Goal: Information Seeking & Learning: Learn about a topic

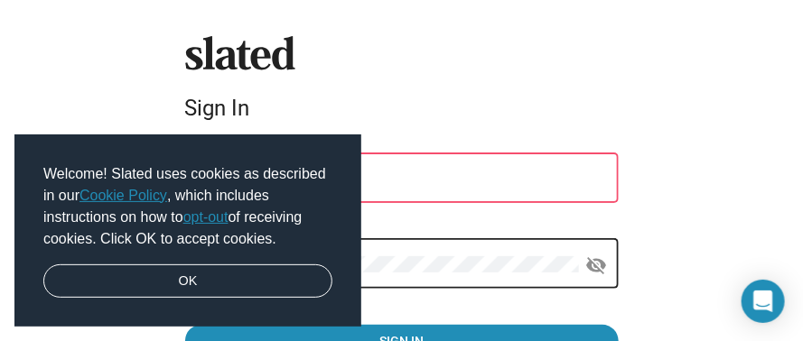
type input "transafr@mweb.co.za"
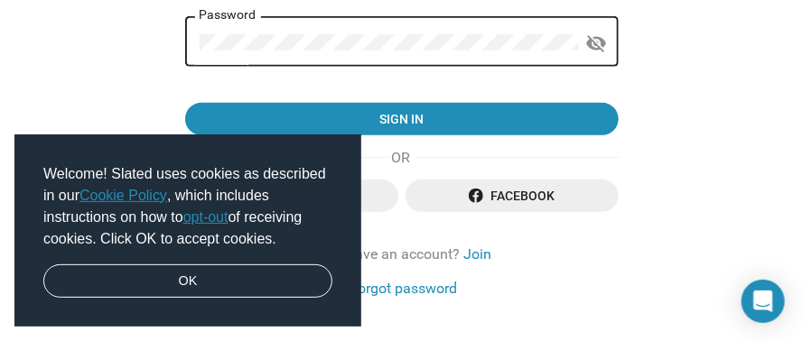
scroll to position [228, 0]
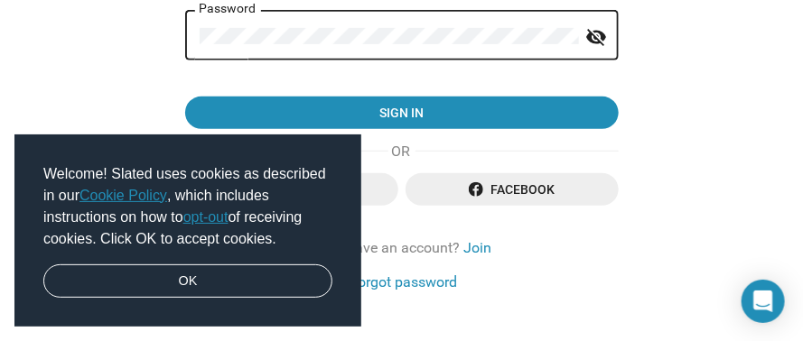
click at [588, 33] on mat-icon "visibility_off" at bounding box center [597, 37] width 22 height 28
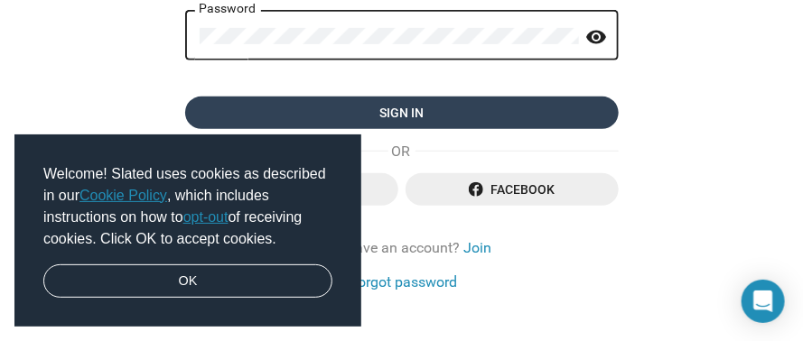
click at [392, 112] on span "Sign in" at bounding box center [402, 113] width 404 height 32
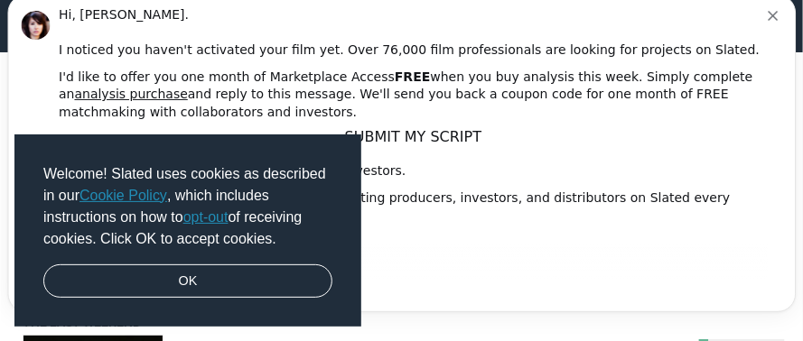
click at [217, 219] on link "opt-out" at bounding box center [205, 216] width 45 height 15
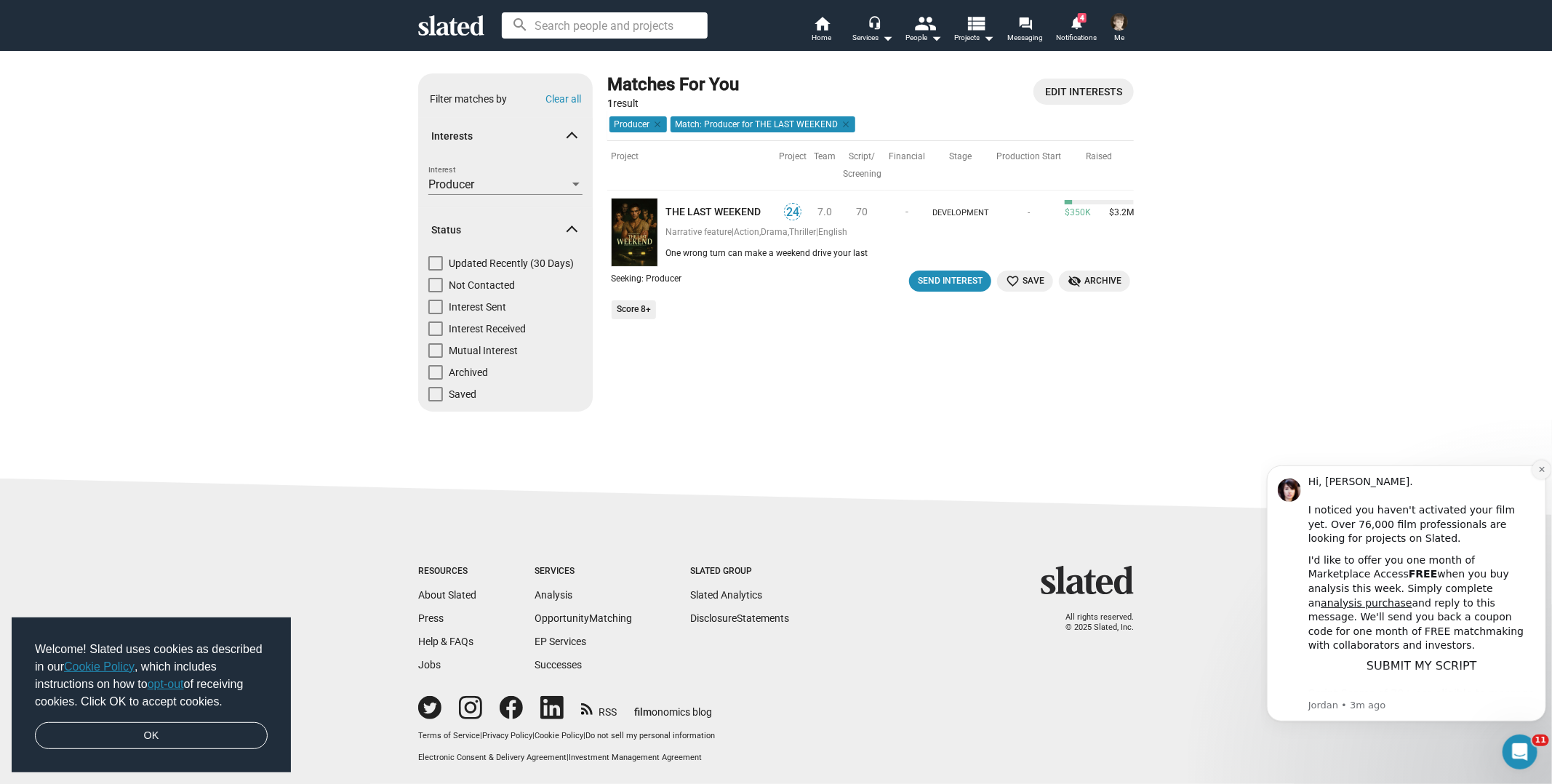
click at [646, 274] on icon "Dismiss notification" at bounding box center [1542, 469] width 8 height 8
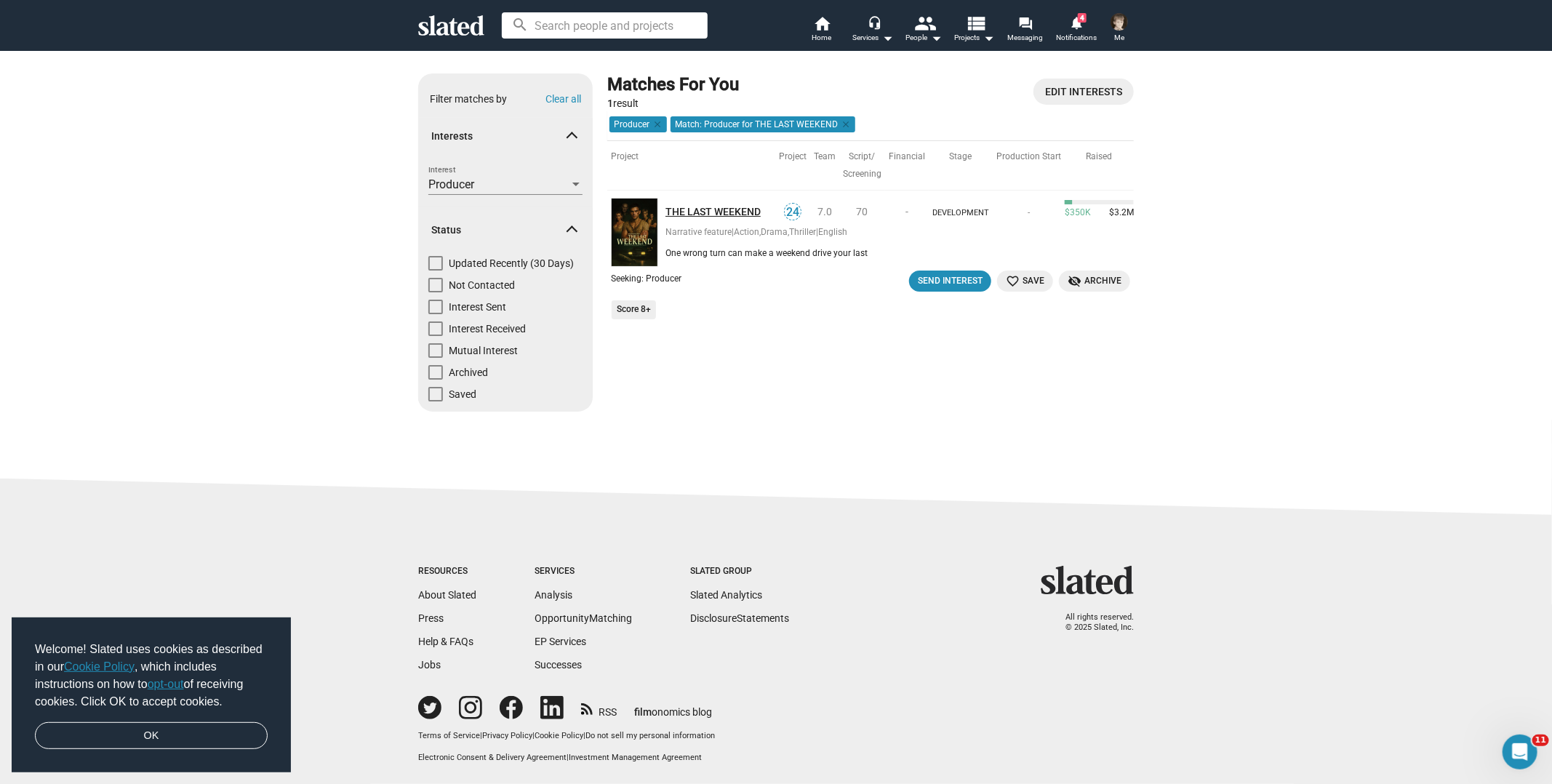
click at [646, 208] on link "THE LAST WEEKEND" at bounding box center [720, 212] width 110 height 14
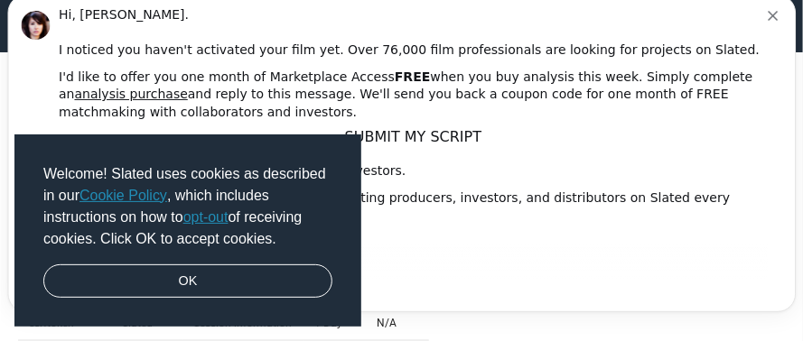
click at [770, 21] on icon "Dismiss notification" at bounding box center [772, 17] width 10 height 10
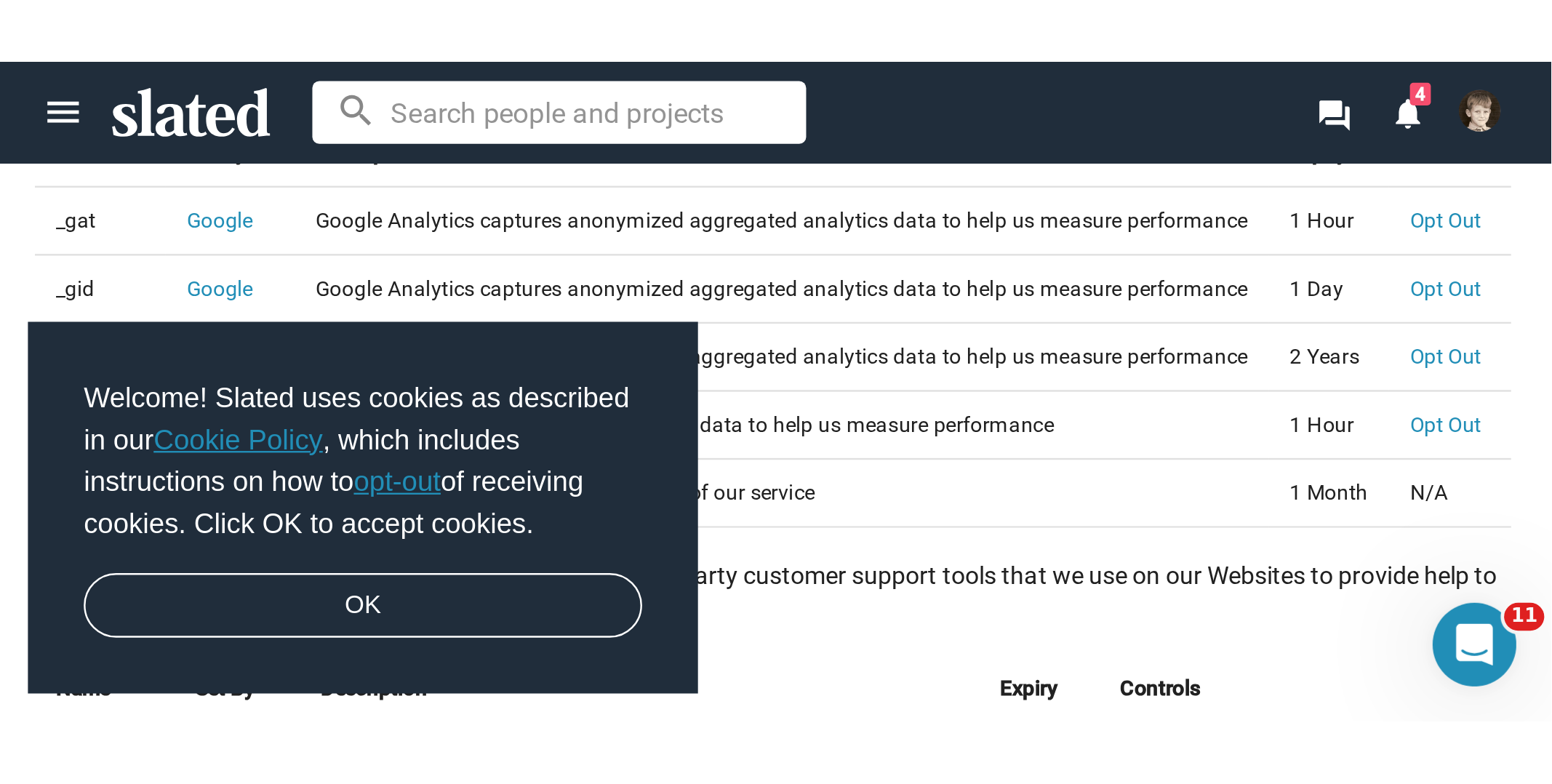
scroll to position [807, 0]
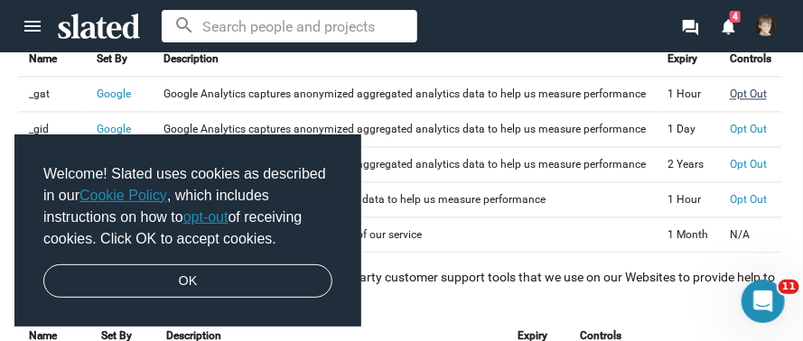
click at [747, 89] on link "Opt Out" at bounding box center [747, 94] width 37 height 13
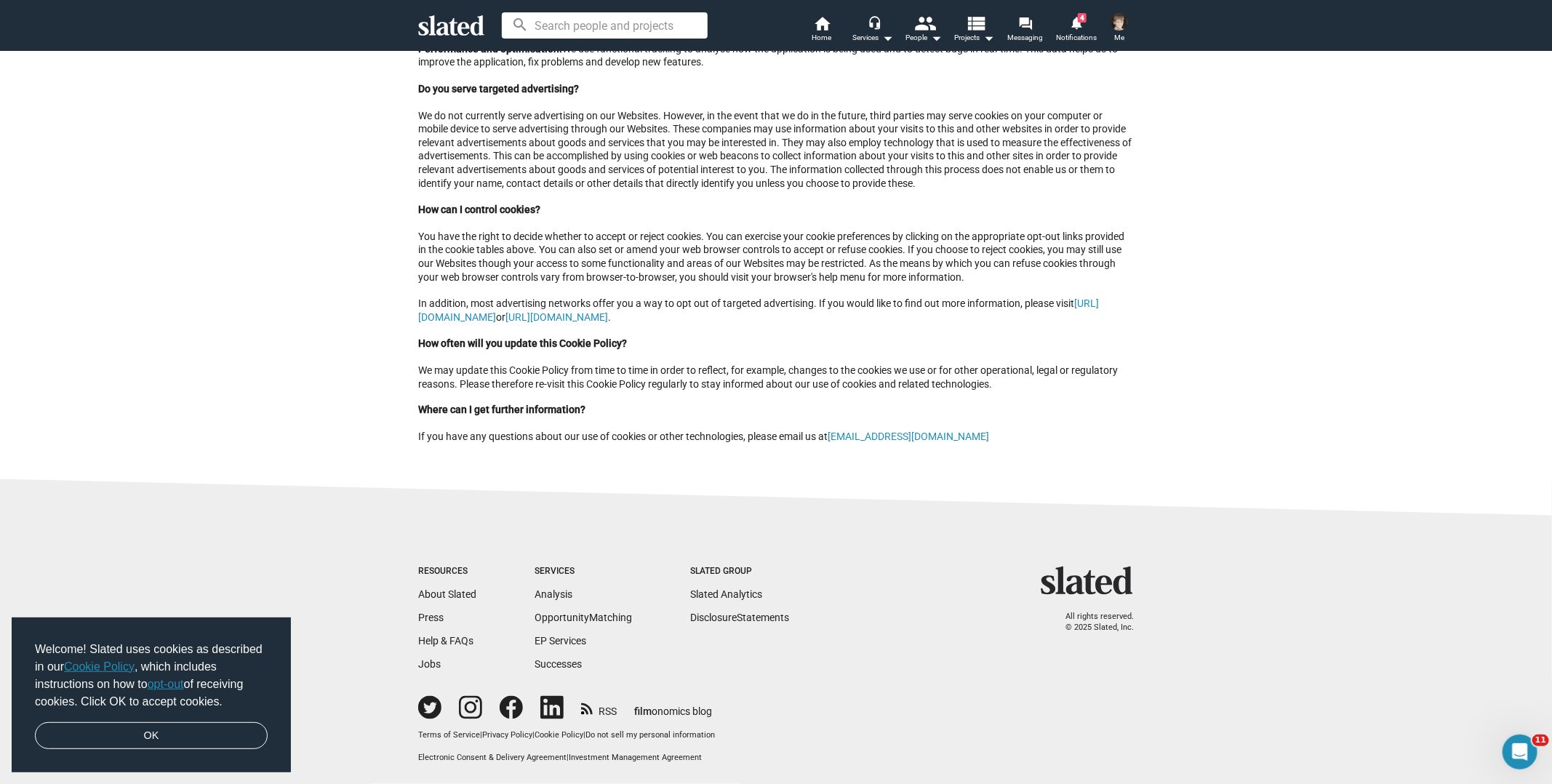
scroll to position [764, 0]
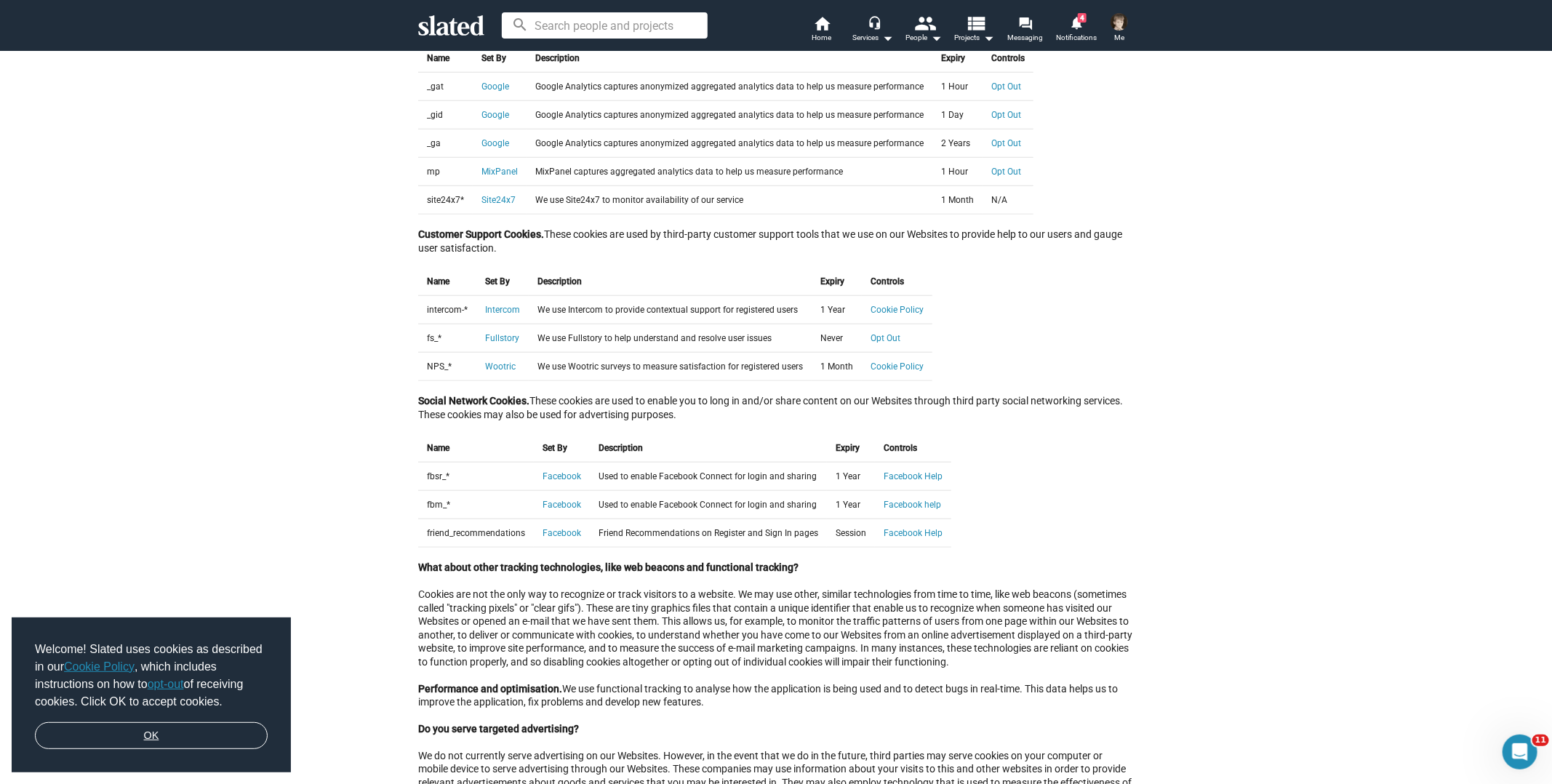
click at [148, 274] on link "OK" at bounding box center [151, 736] width 233 height 27
